Goal: Navigation & Orientation: Find specific page/section

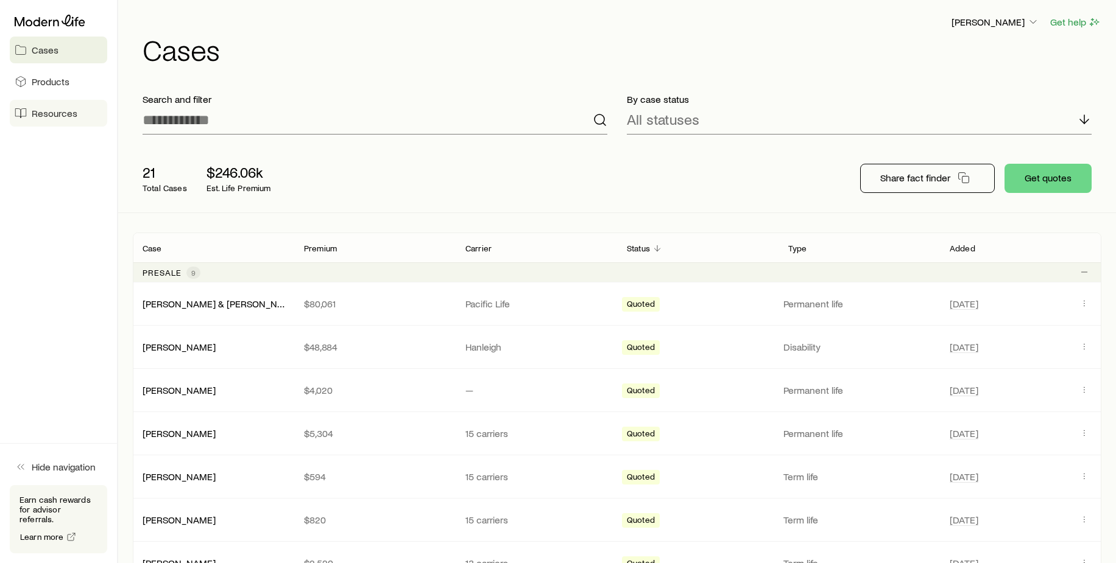
click at [57, 114] on span "Resources" at bounding box center [55, 113] width 46 height 12
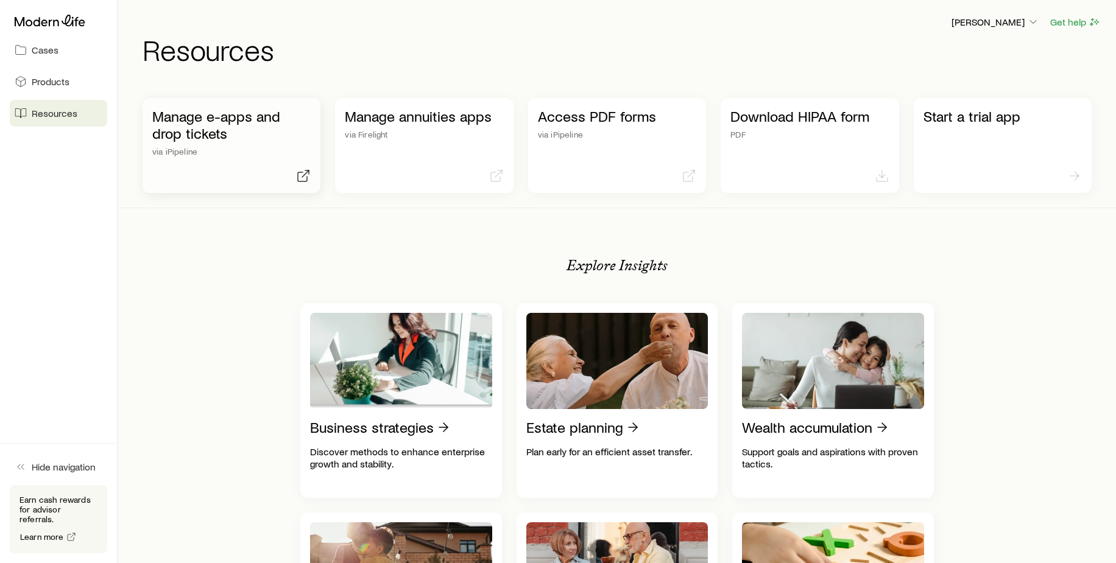
click at [206, 127] on p "Manage e-apps and drop tickets" at bounding box center [231, 125] width 158 height 34
click at [203, 116] on p "Manage e-apps and drop tickets" at bounding box center [231, 125] width 158 height 34
click at [177, 114] on p "Manage e-apps and drop tickets" at bounding box center [231, 125] width 158 height 34
click at [41, 52] on span "Cases" at bounding box center [45, 50] width 27 height 12
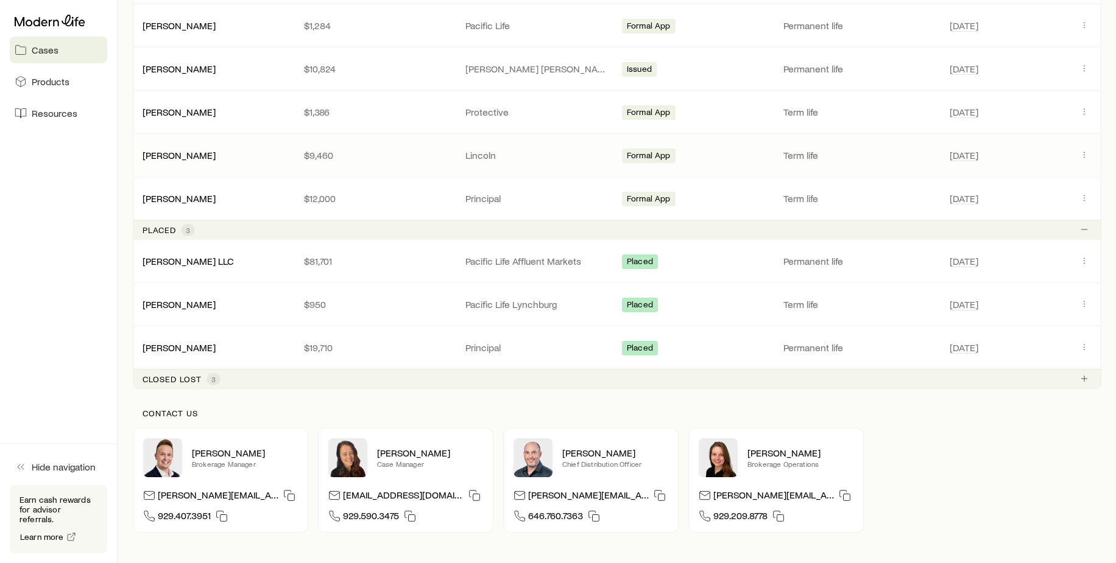
scroll to position [731, 0]
click at [175, 66] on link "[PERSON_NAME]" at bounding box center [179, 68] width 73 height 12
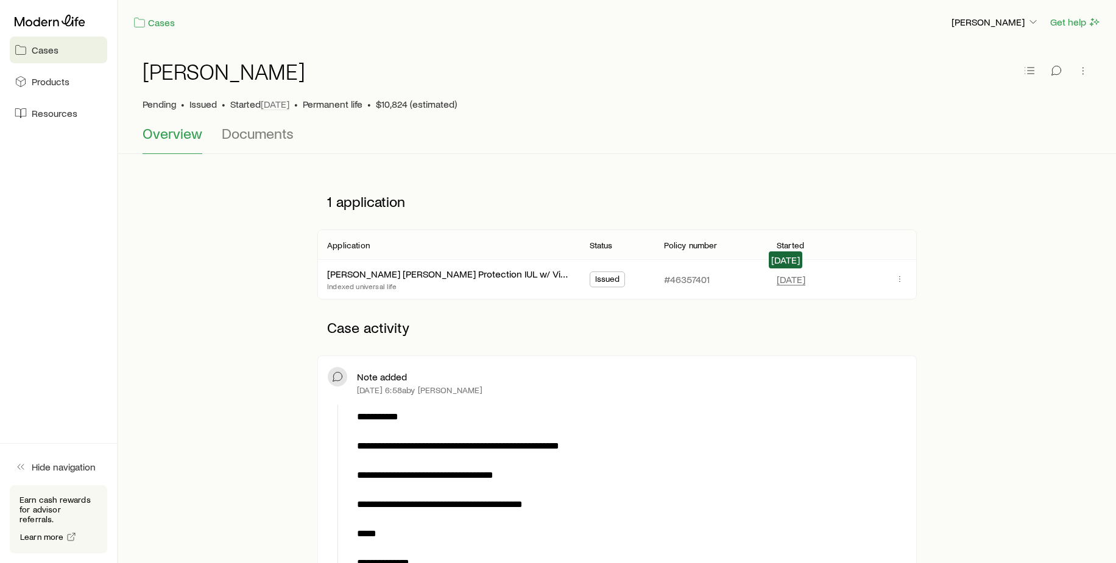
click at [786, 283] on span "[DATE]" at bounding box center [790, 279] width 29 height 12
click at [41, 47] on span "Cases" at bounding box center [45, 50] width 27 height 12
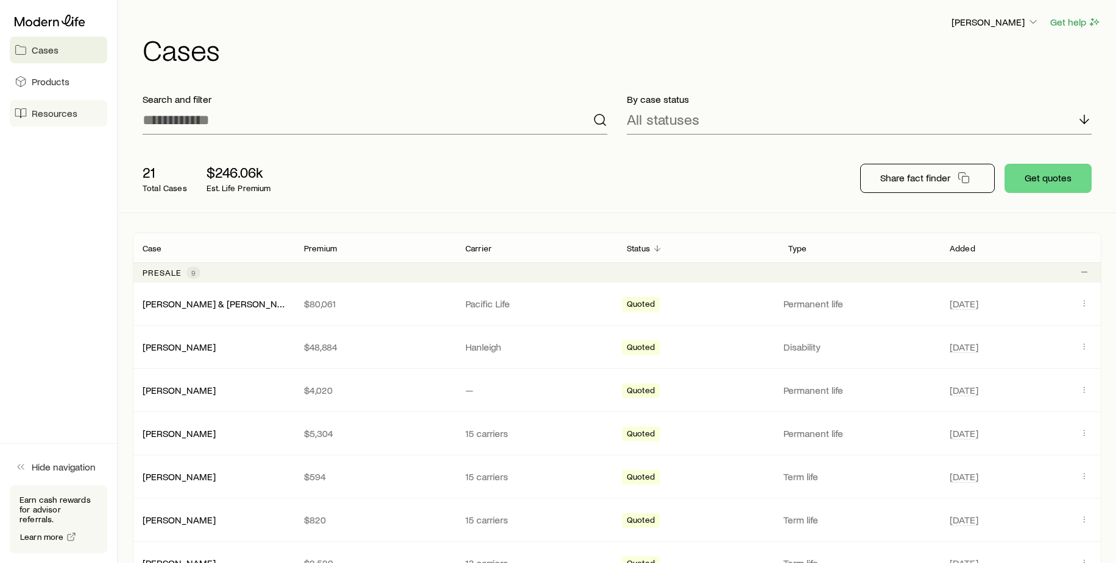
click at [38, 110] on span "Resources" at bounding box center [55, 113] width 46 height 12
